Goal: Information Seeking & Learning: Learn about a topic

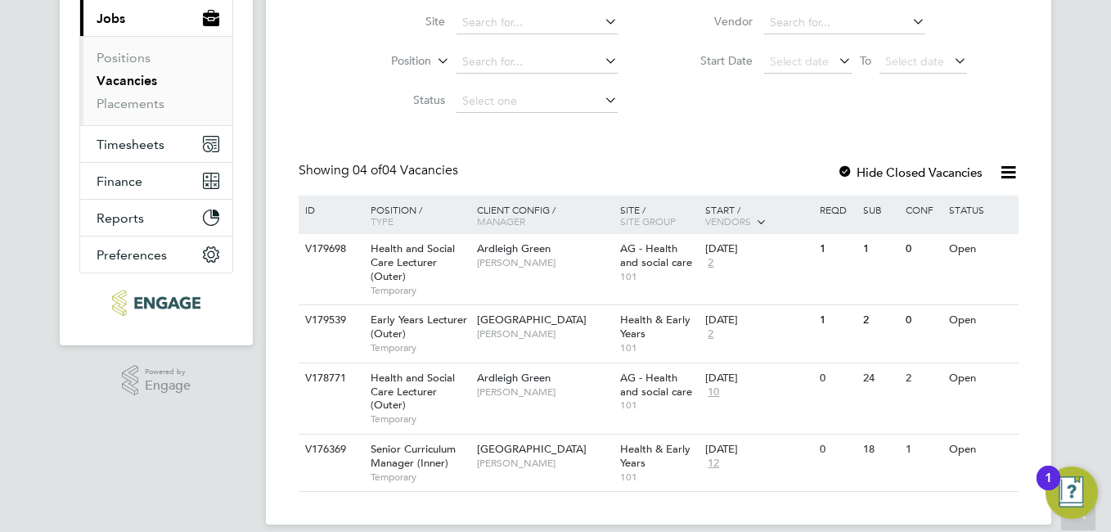
scroll to position [196, 0]
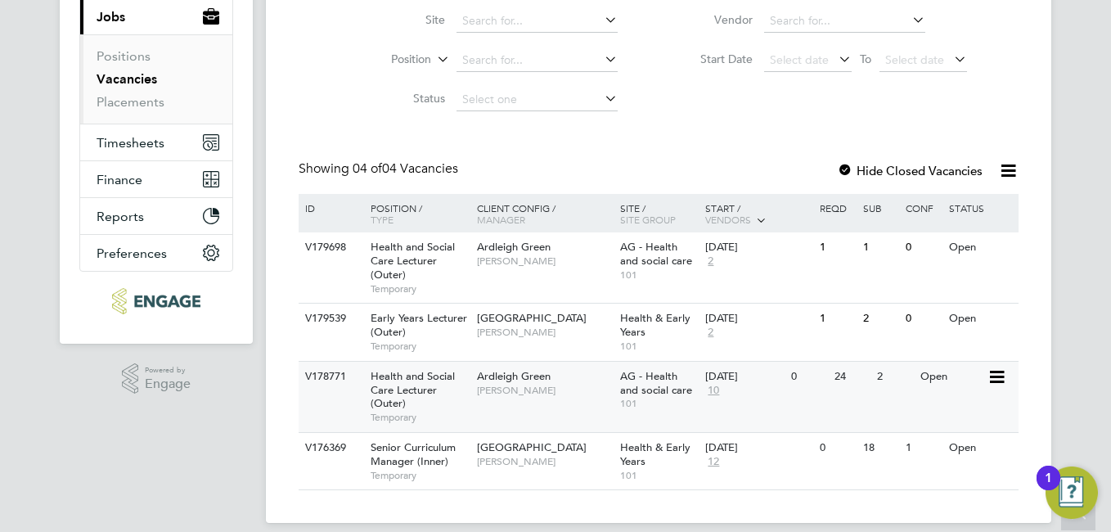
click at [520, 386] on span "[PERSON_NAME]" at bounding box center [544, 390] width 135 height 13
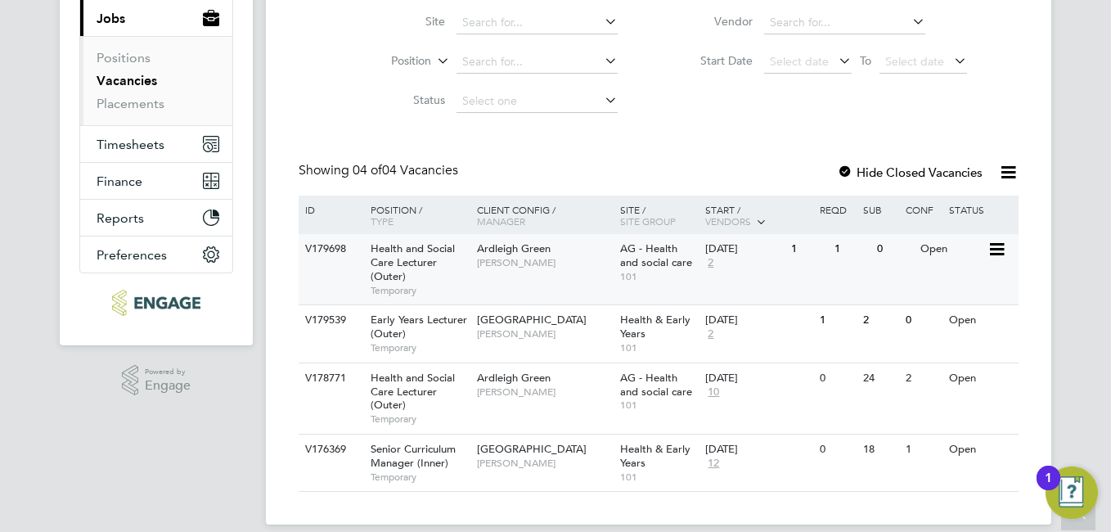
click at [635, 250] on span "AG - Health and social care" at bounding box center [656, 255] width 72 height 28
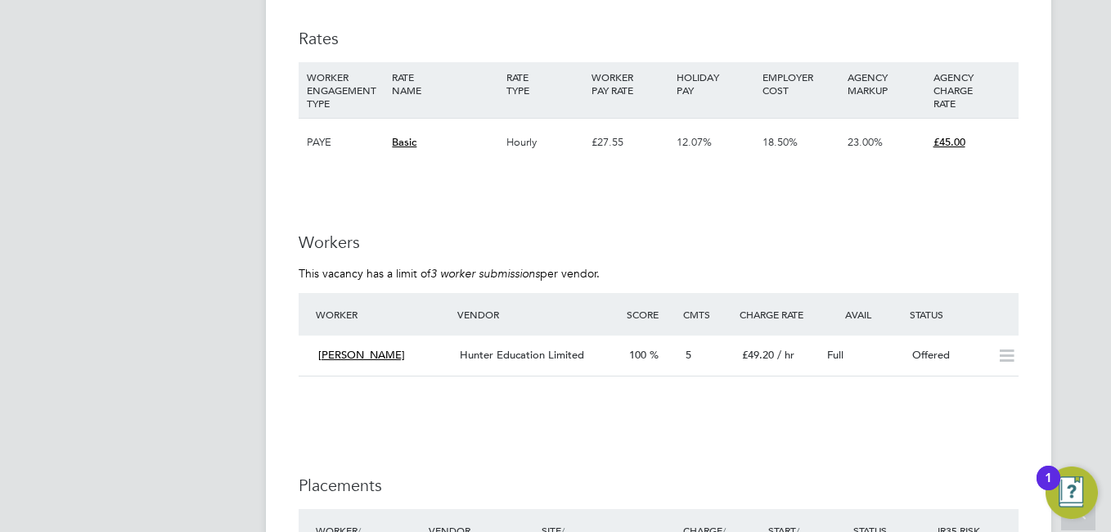
scroll to position [2453, 0]
